Goal: Find specific page/section: Find specific page/section

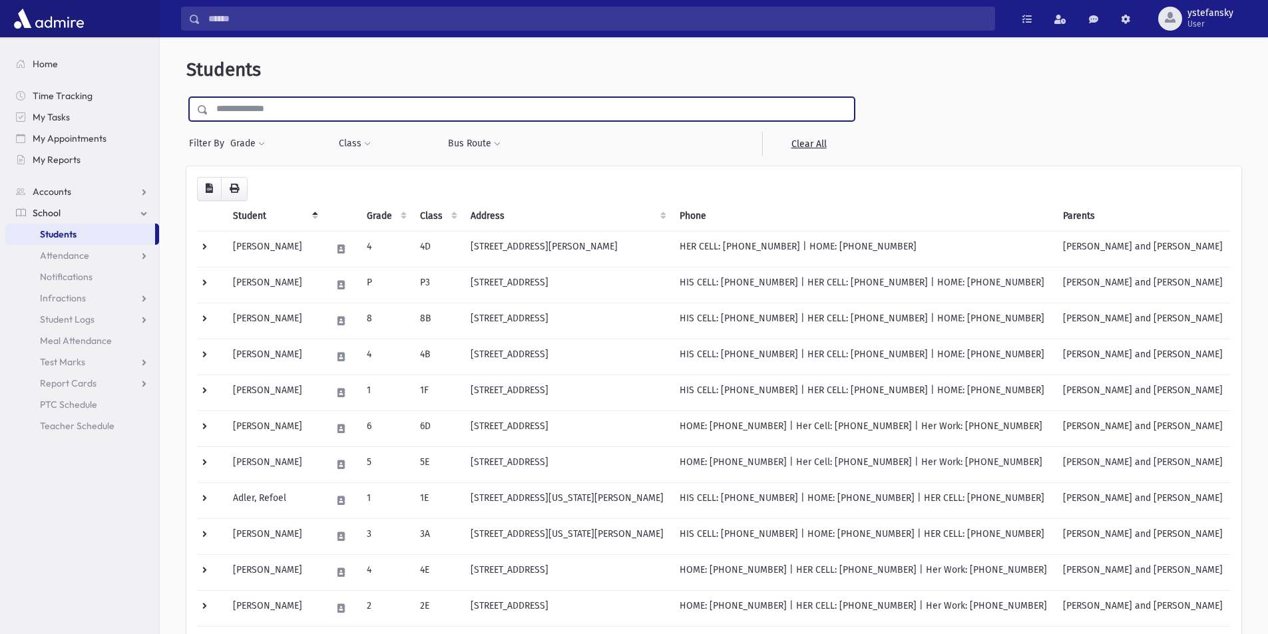
click at [259, 108] on input "text" at bounding box center [531, 109] width 646 height 24
type input "*******"
click at [186, 97] on input "submit" at bounding box center [204, 106] width 37 height 18
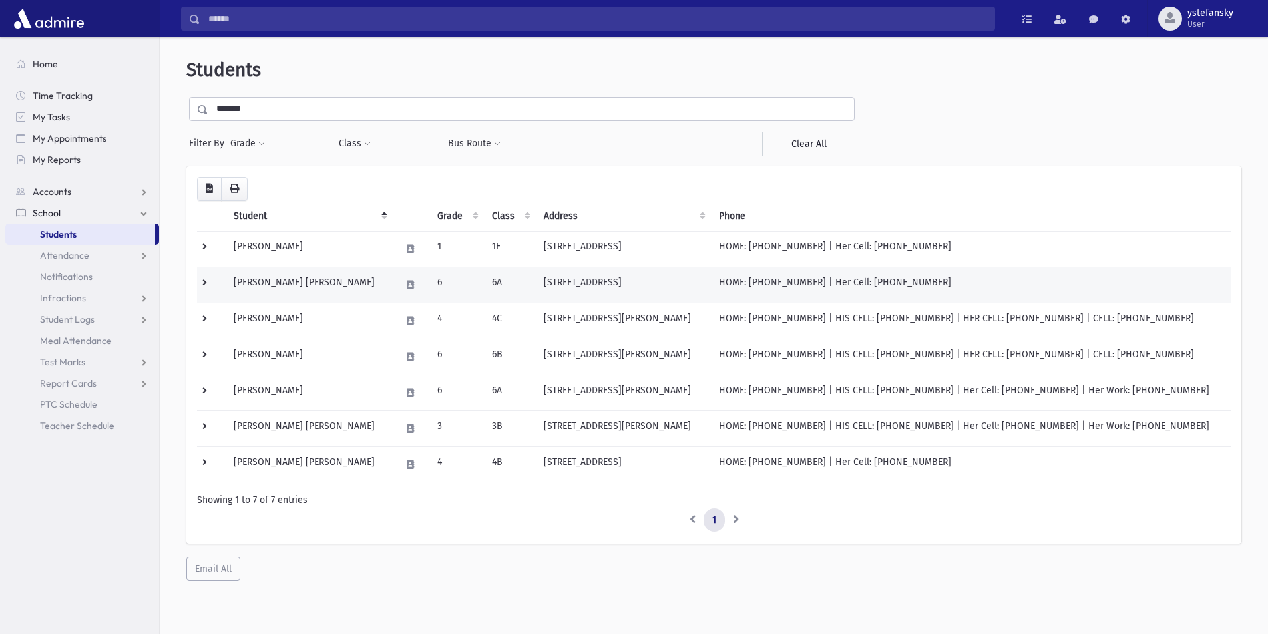
click at [325, 282] on td "Waldman, Avrohom Eliezer Elimelech" at bounding box center [309, 285] width 167 height 36
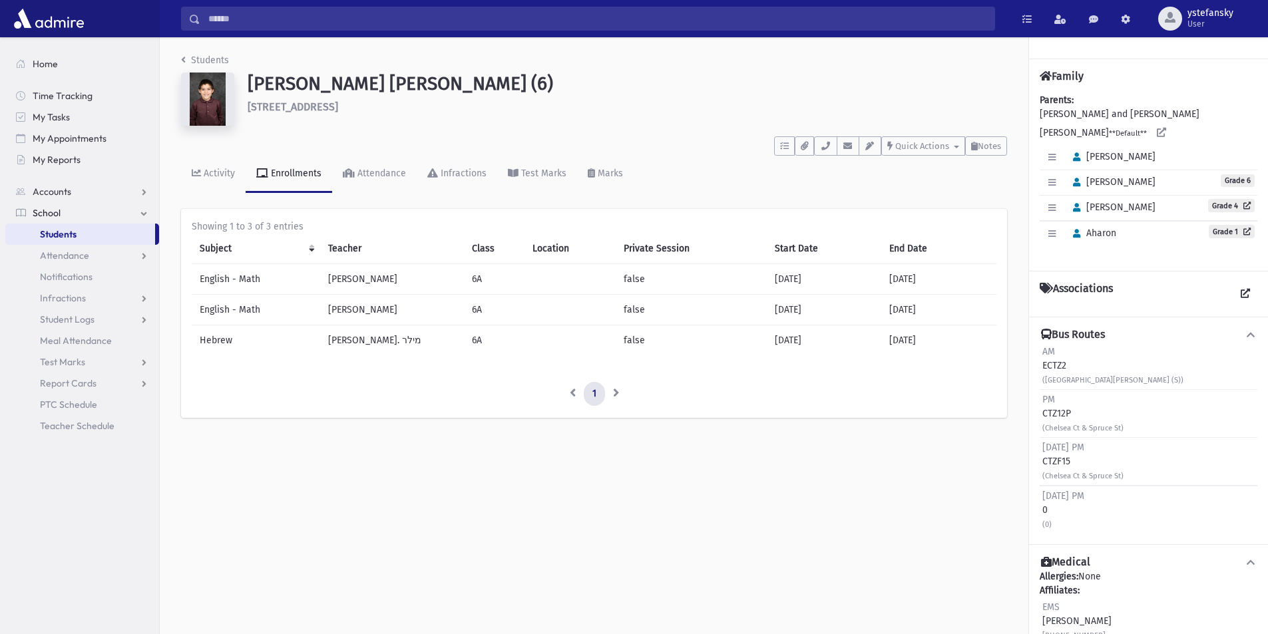
click at [210, 107] on img at bounding box center [207, 99] width 53 height 53
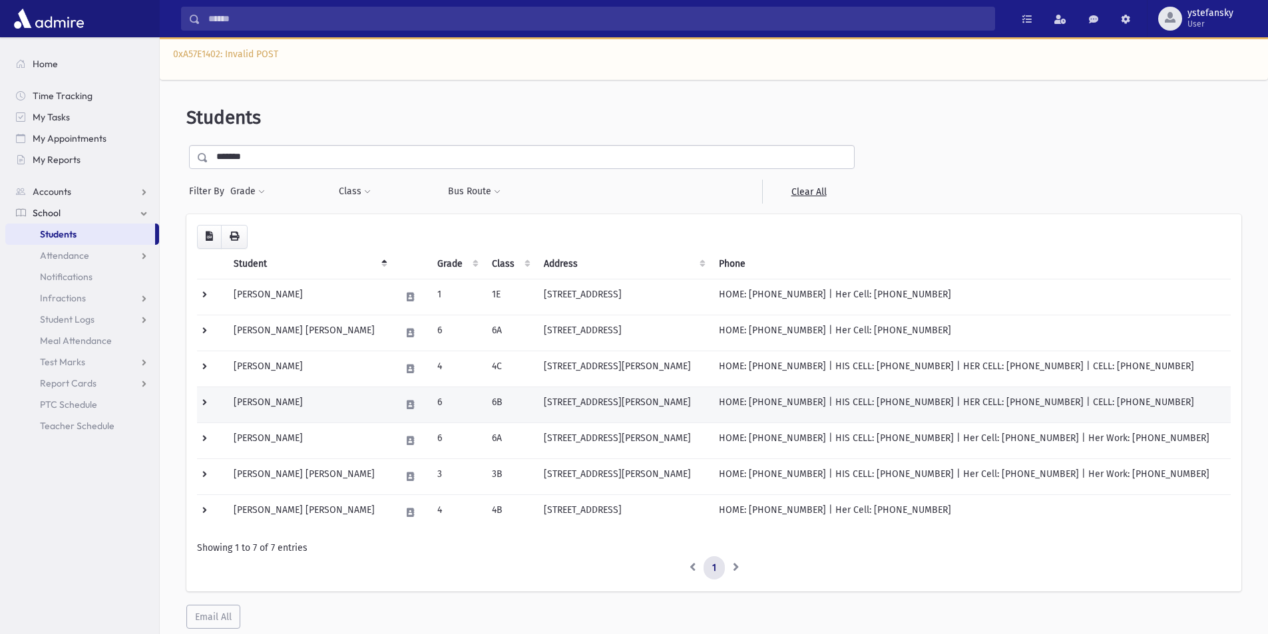
click at [337, 397] on td "[PERSON_NAME]" at bounding box center [309, 405] width 167 height 36
click at [536, 429] on td "6A" at bounding box center [510, 441] width 52 height 36
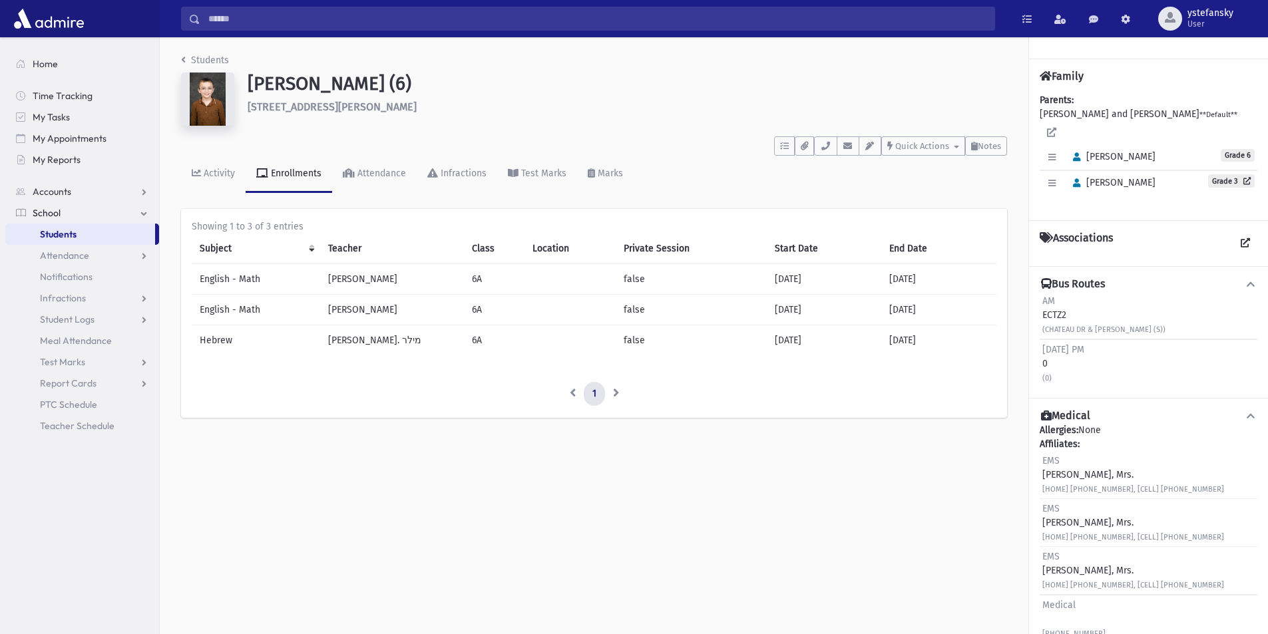
drag, startPoint x: 253, startPoint y: 83, endPoint x: 427, endPoint y: 89, distance: 174.5
click at [427, 89] on h1 "[PERSON_NAME] (6)" at bounding box center [627, 84] width 759 height 23
copy h1 "[PERSON_NAME]"
click at [87, 232] on link "Students" at bounding box center [80, 234] width 150 height 21
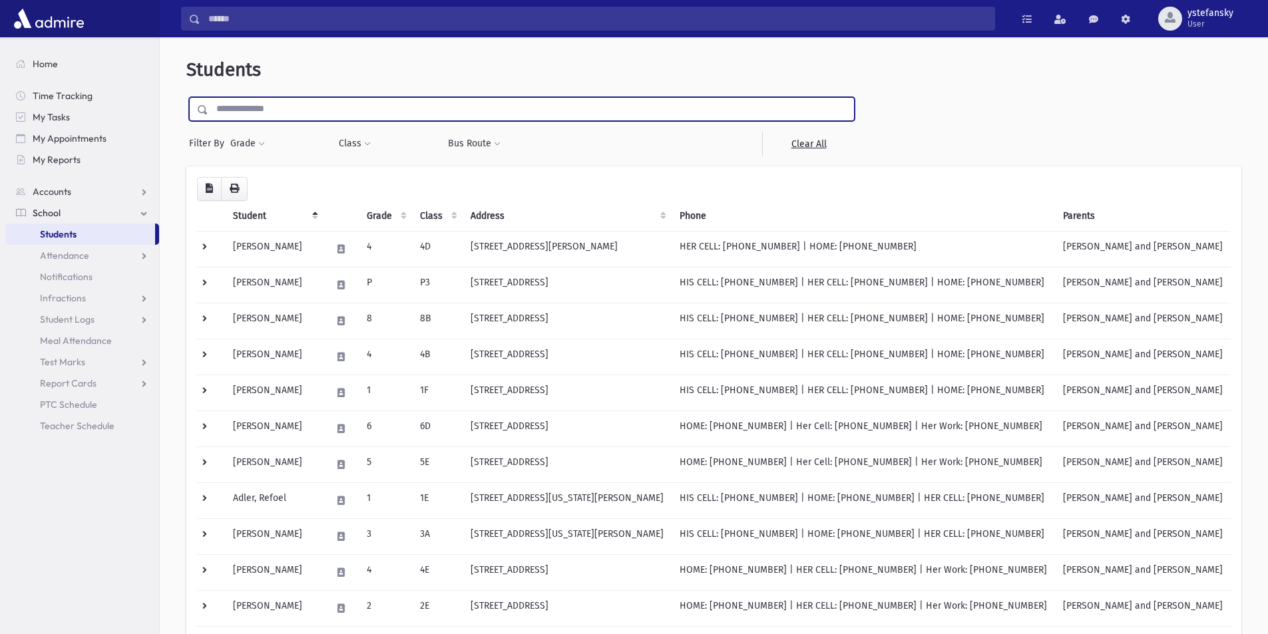
click at [344, 112] on input "text" at bounding box center [531, 109] width 646 height 24
type input "****"
click at [186, 97] on input "submit" at bounding box center [204, 106] width 37 height 18
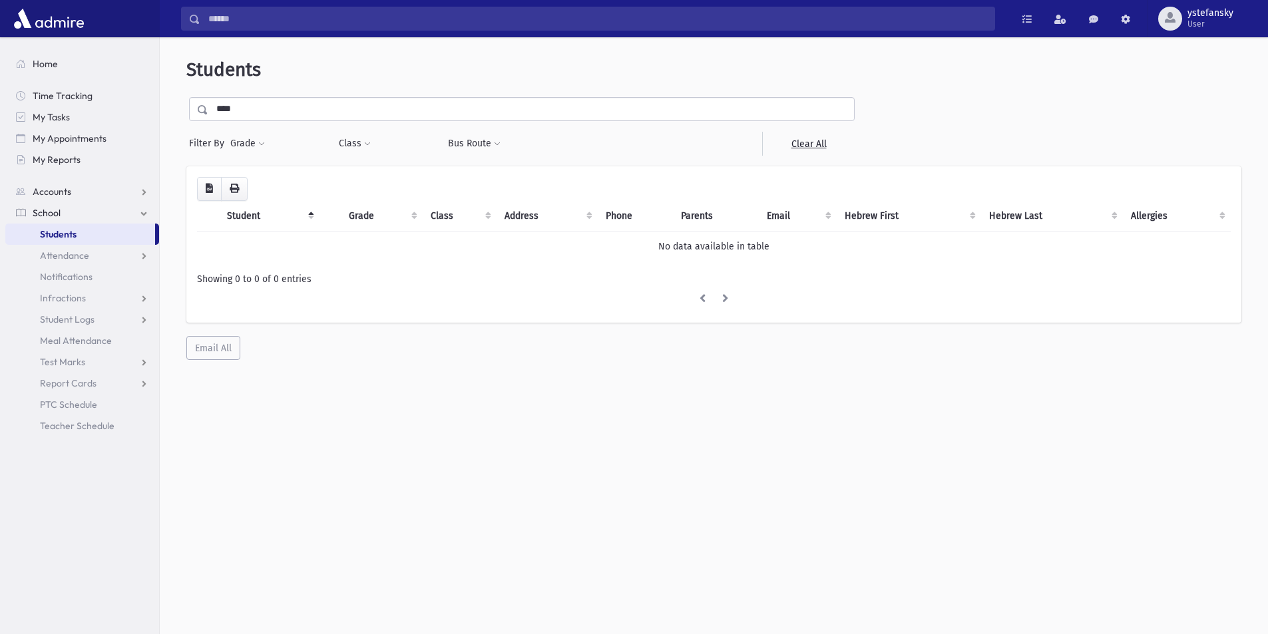
click at [247, 114] on input "****" at bounding box center [531, 109] width 646 height 24
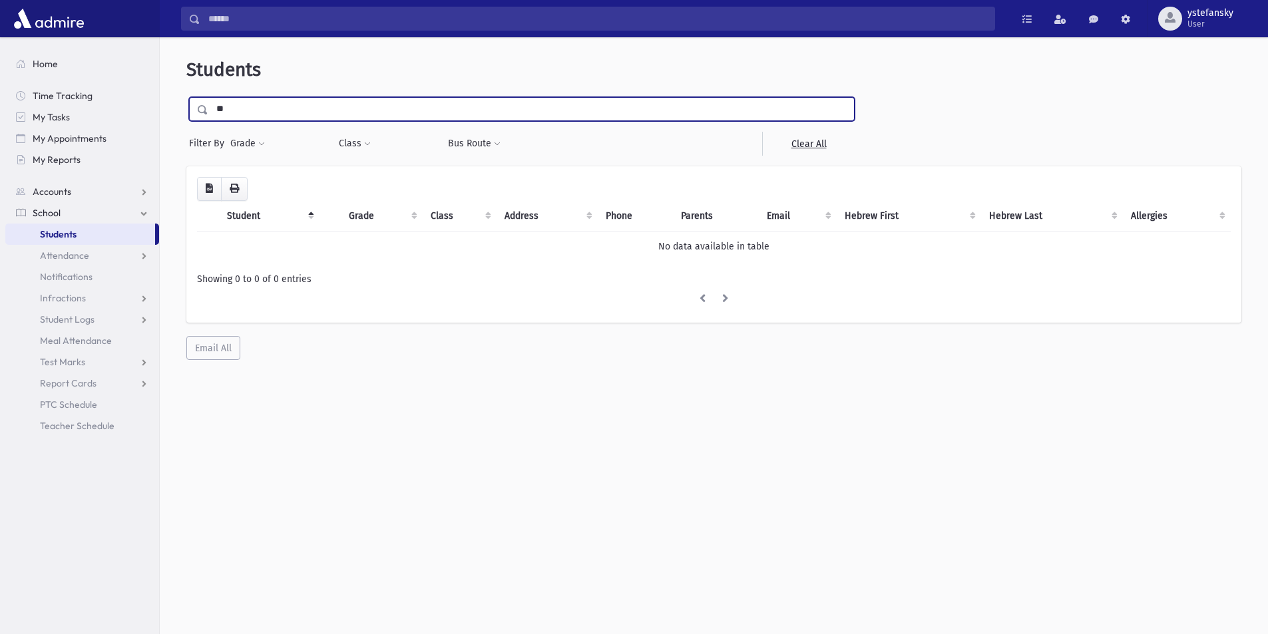
type input "**"
click at [186, 97] on input "submit" at bounding box center [204, 106] width 37 height 18
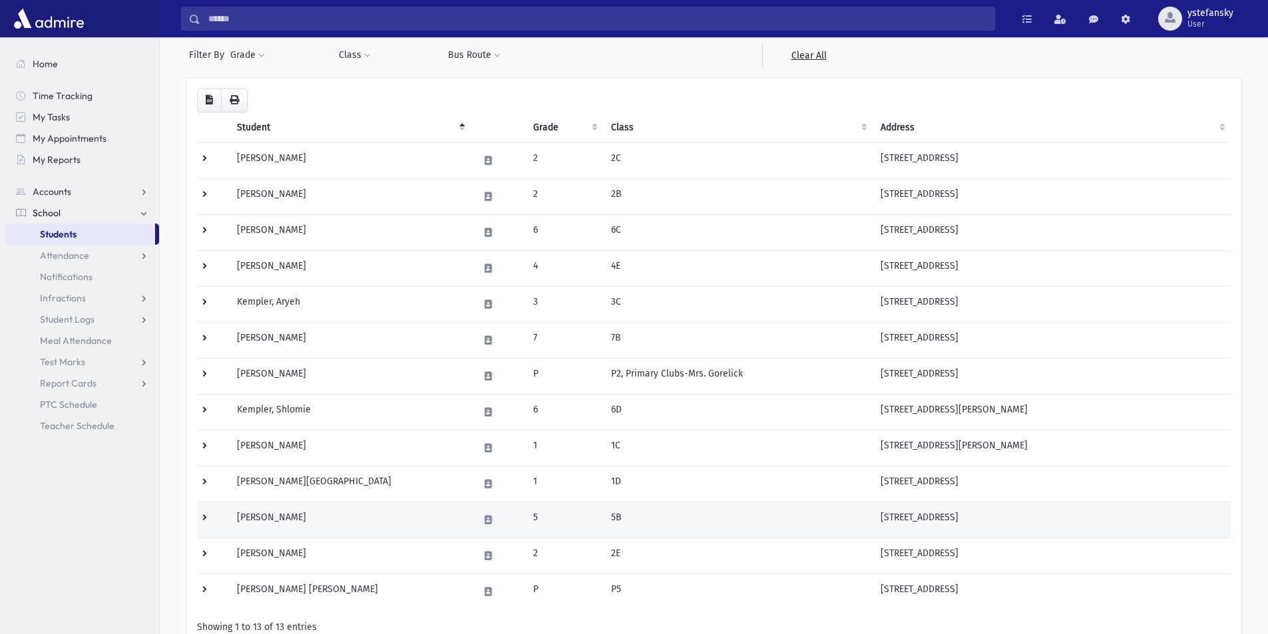
scroll to position [208, 0]
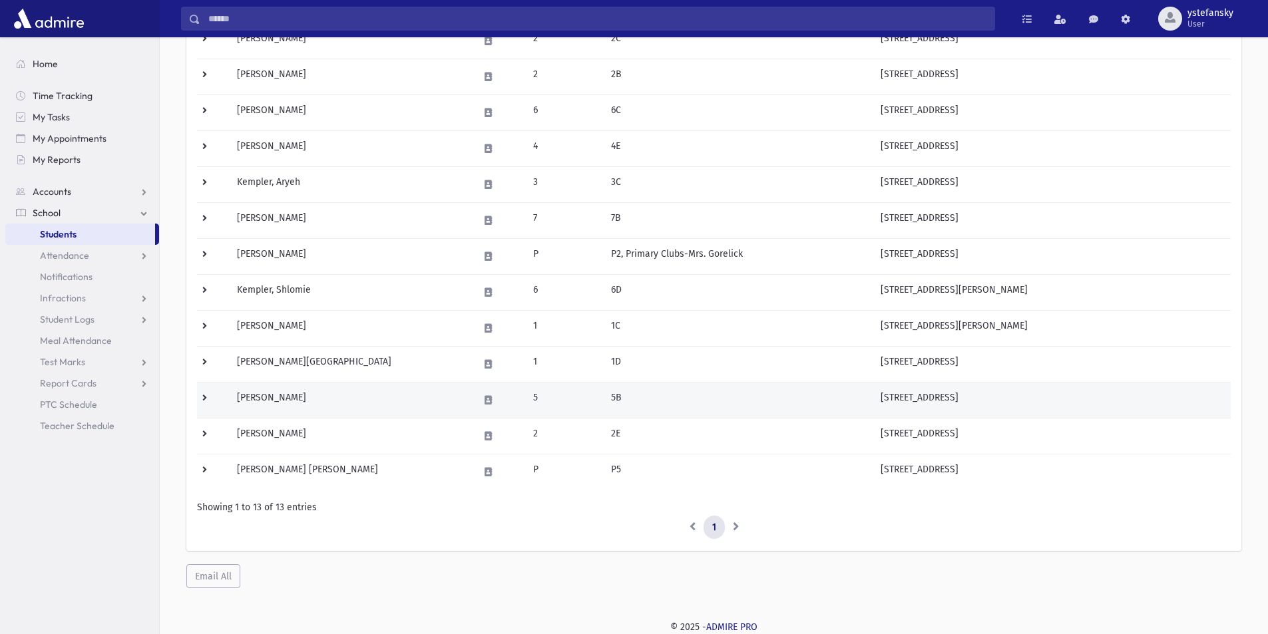
click at [309, 389] on td "[PERSON_NAME]" at bounding box center [350, 400] width 242 height 36
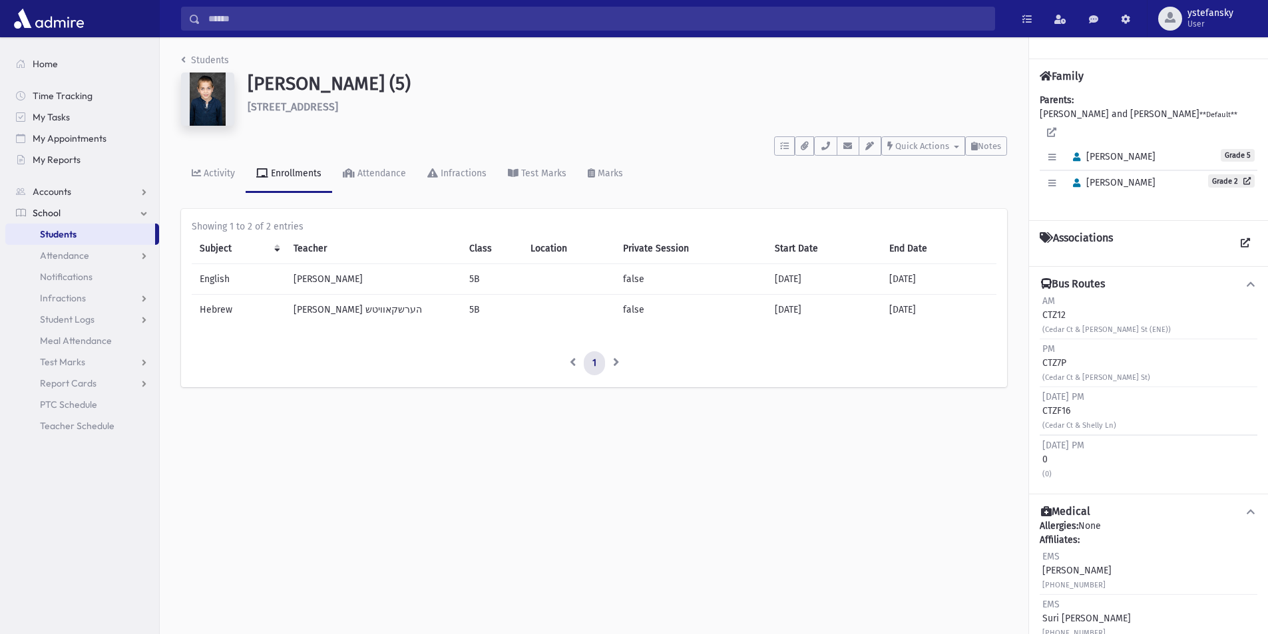
click at [297, 84] on h1 "[PERSON_NAME] (5)" at bounding box center [627, 84] width 759 height 23
copy h1 "Plonczak"
